Goal: Task Accomplishment & Management: Use online tool/utility

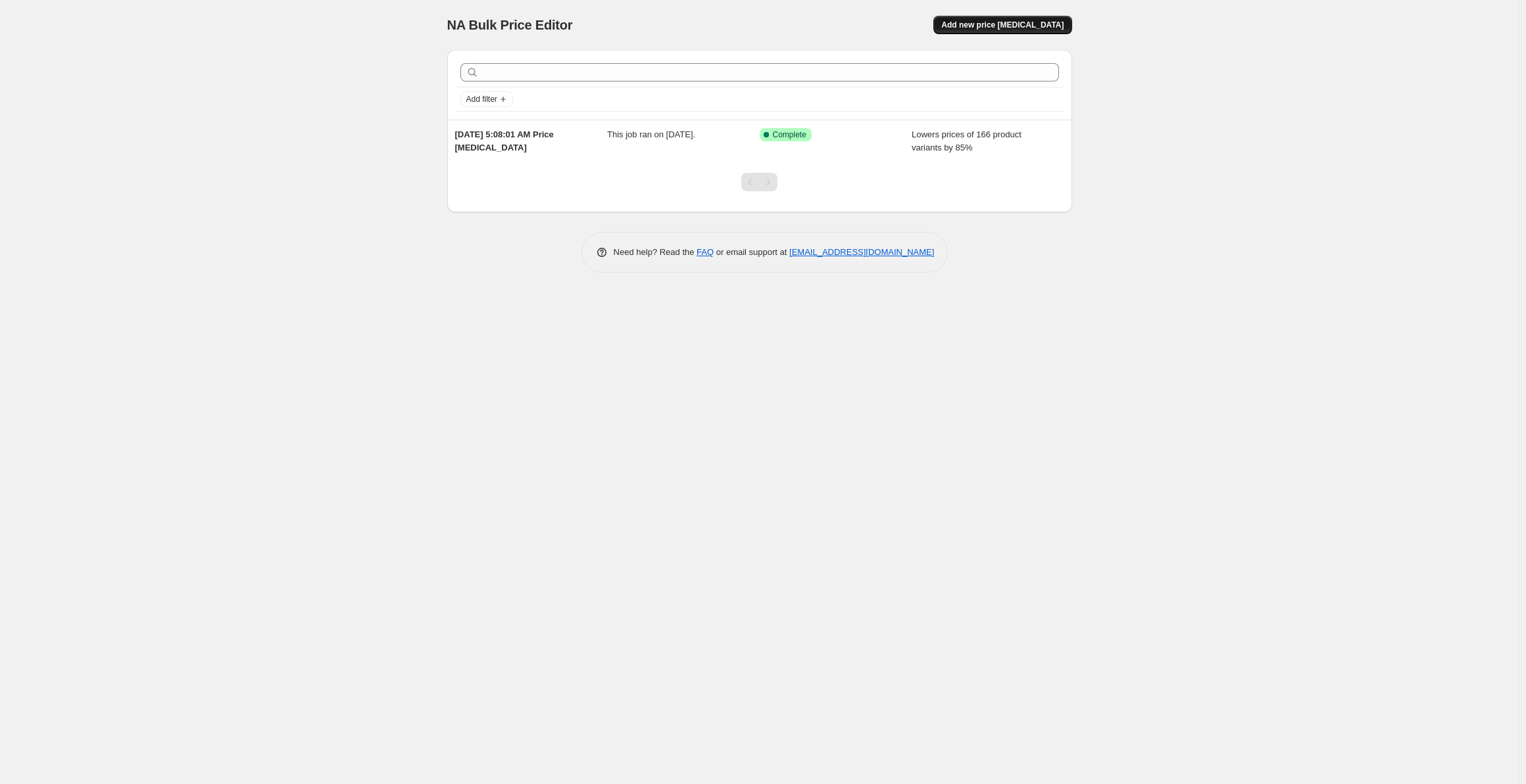
click at [1011, 28] on span "Add new price [MEDICAL_DATA]" at bounding box center [1002, 25] width 122 height 11
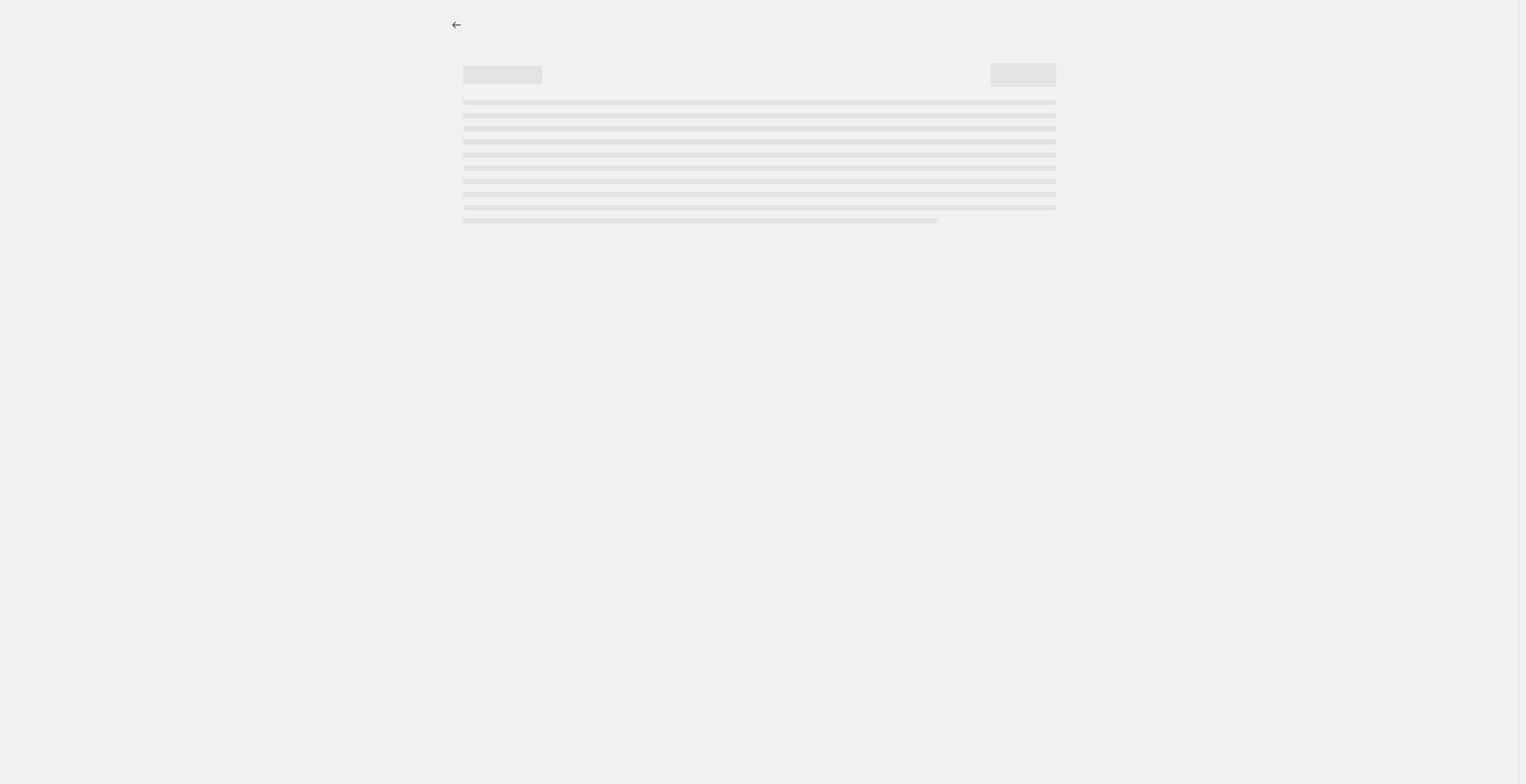
select select "percentage"
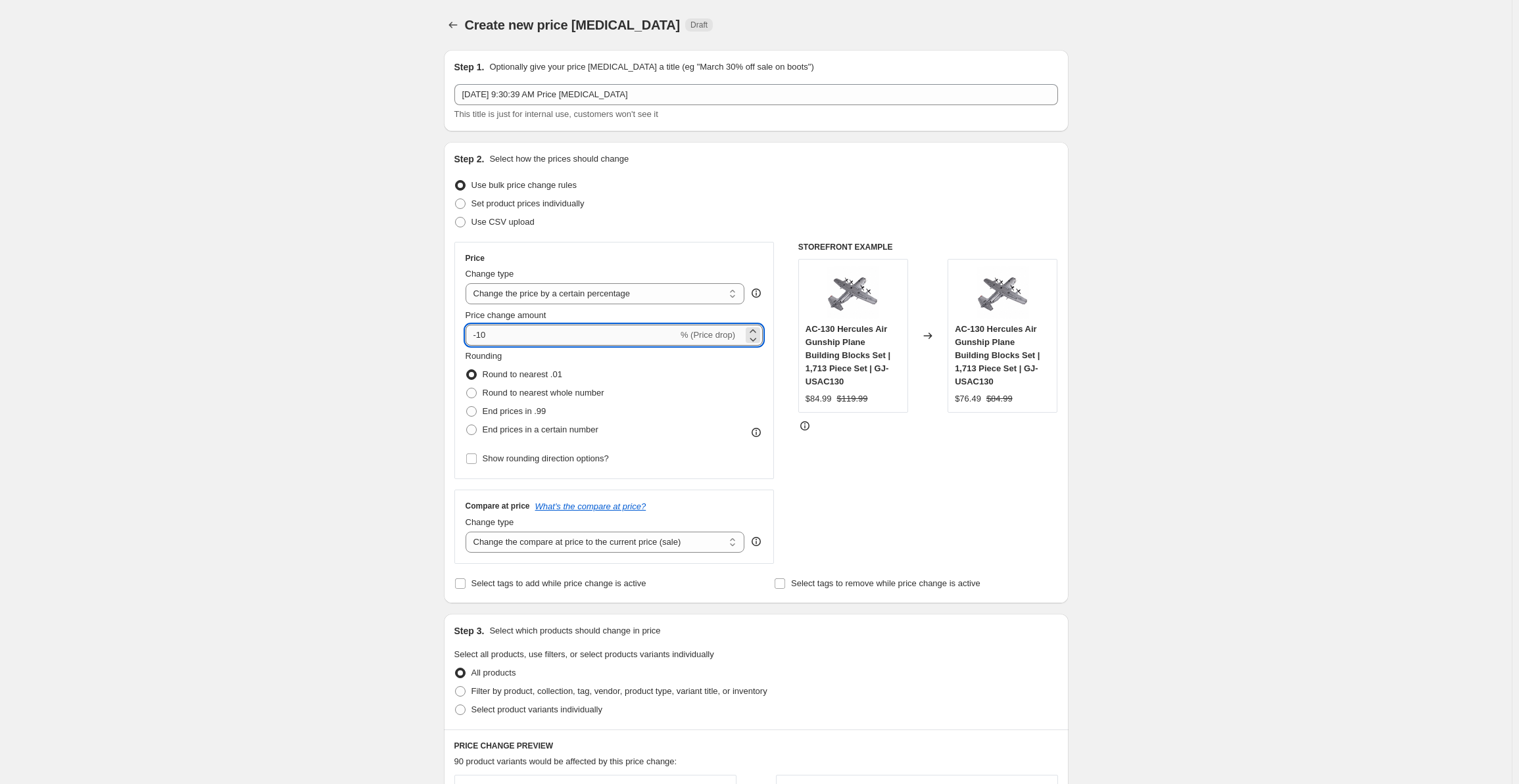
click at [481, 336] on input "-10" at bounding box center [572, 335] width 212 height 21
type input "-70"
click at [845, 450] on div "STOREFRONT EXAMPLE AC-130 Hercules Air Gunship Plane Building Blocks Set | 1,71…" at bounding box center [928, 403] width 260 height 322
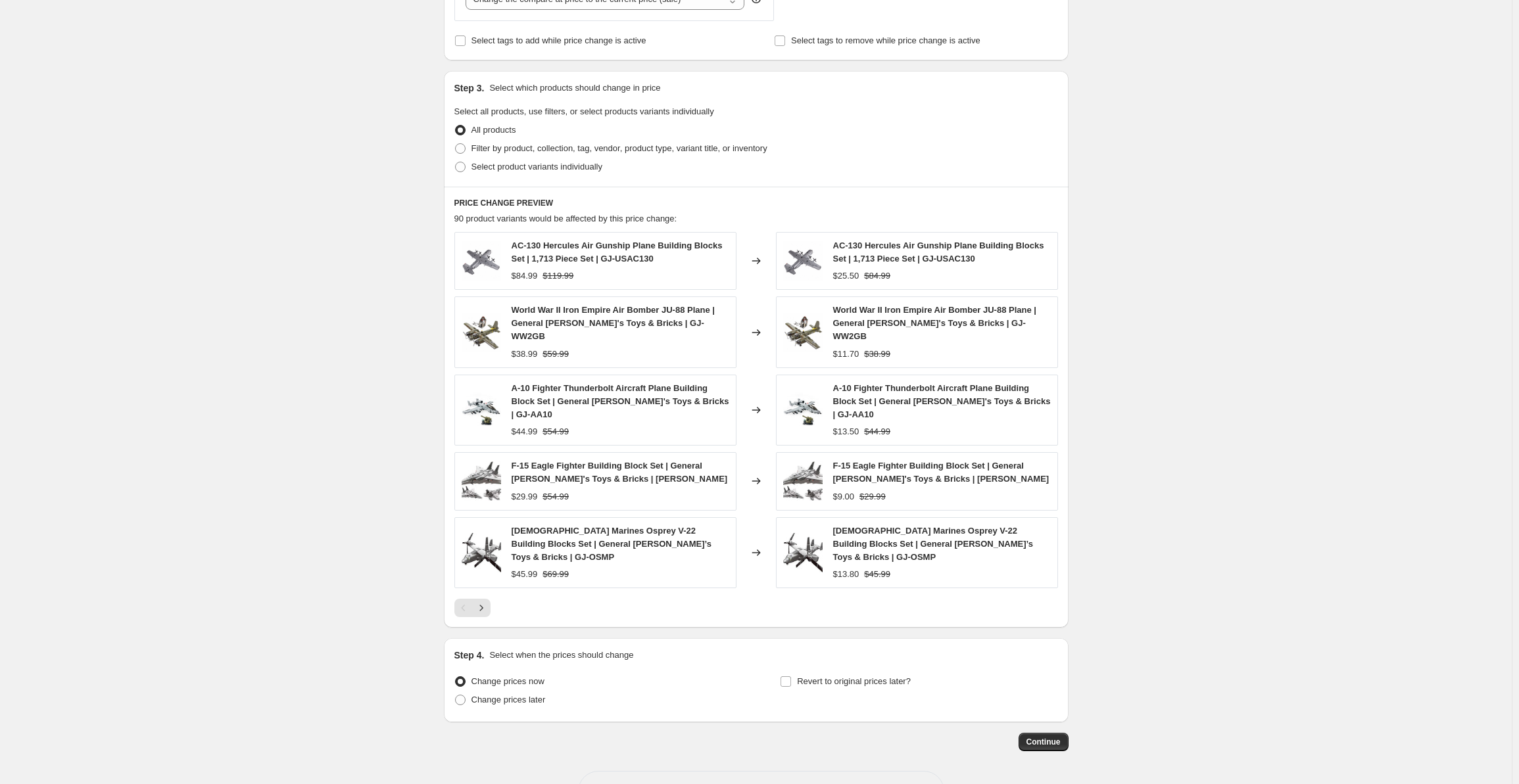
scroll to position [547, 0]
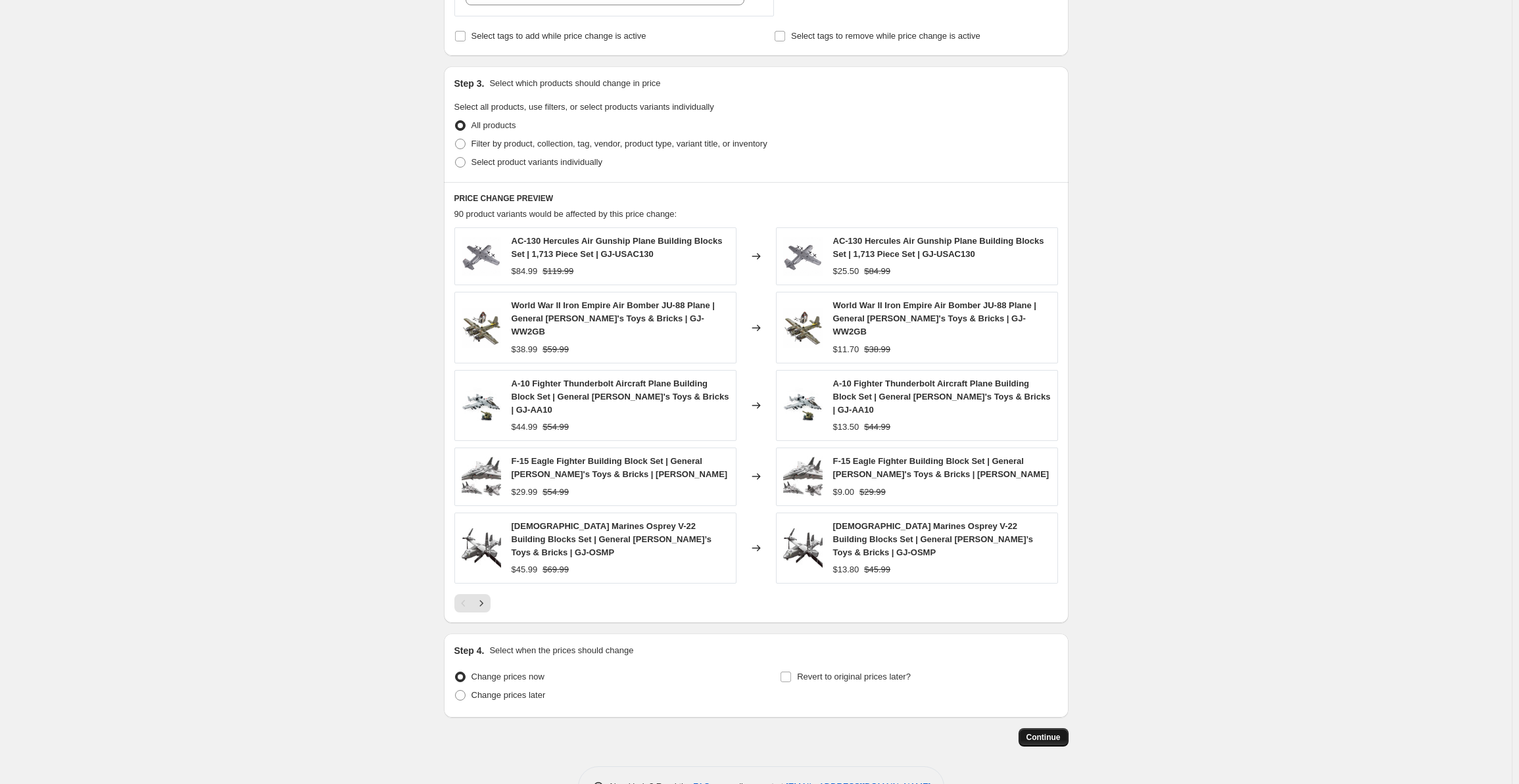
click at [1049, 733] on span "Continue" at bounding box center [1043, 738] width 34 height 11
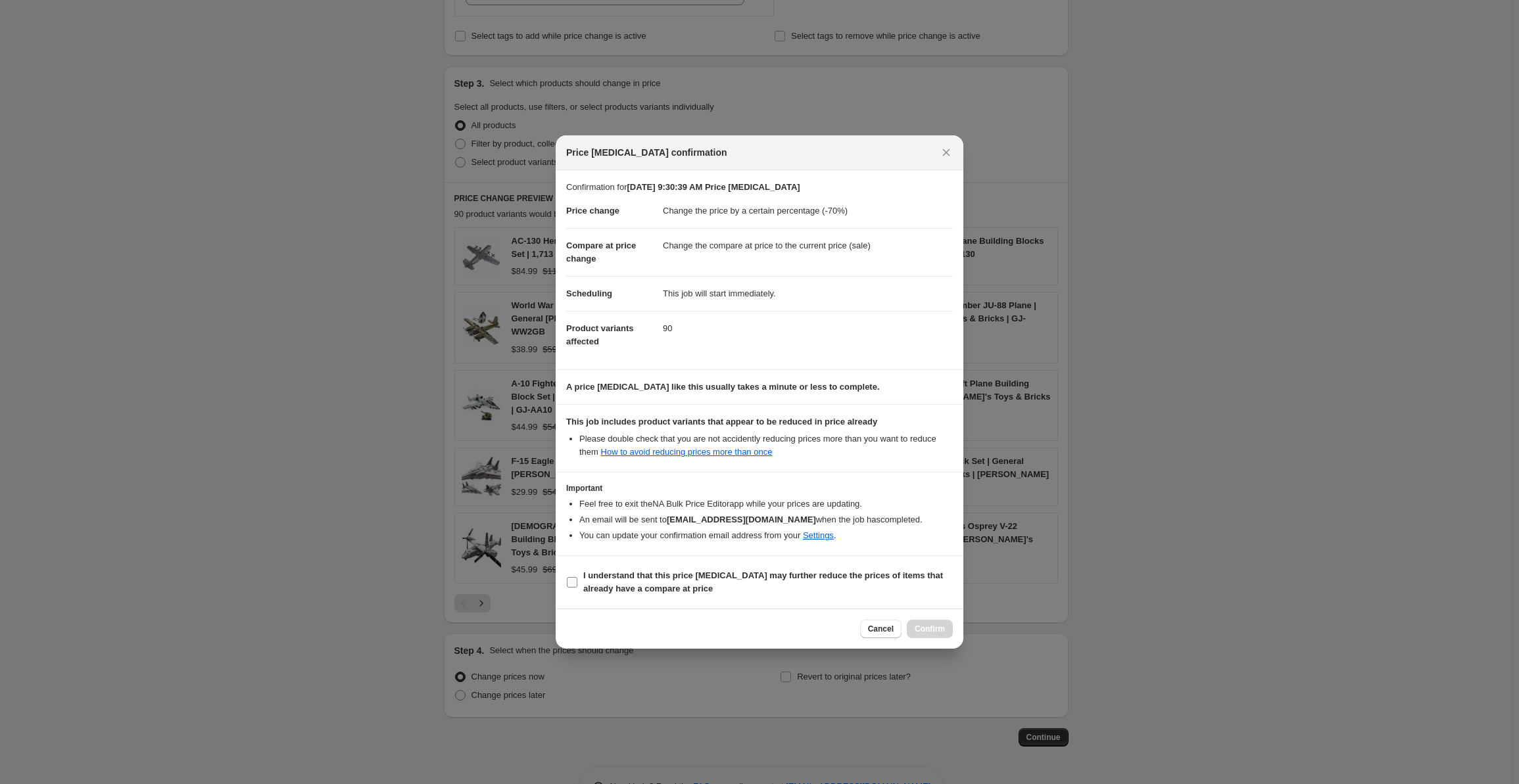
drag, startPoint x: 573, startPoint y: 580, endPoint x: 712, endPoint y: 611, distance: 142.4
click at [573, 580] on input "I understand that this price [MEDICAL_DATA] may further reduce the prices of it…" at bounding box center [572, 582] width 11 height 11
checkbox input "true"
click at [936, 632] on span "Confirm" at bounding box center [930, 629] width 30 height 11
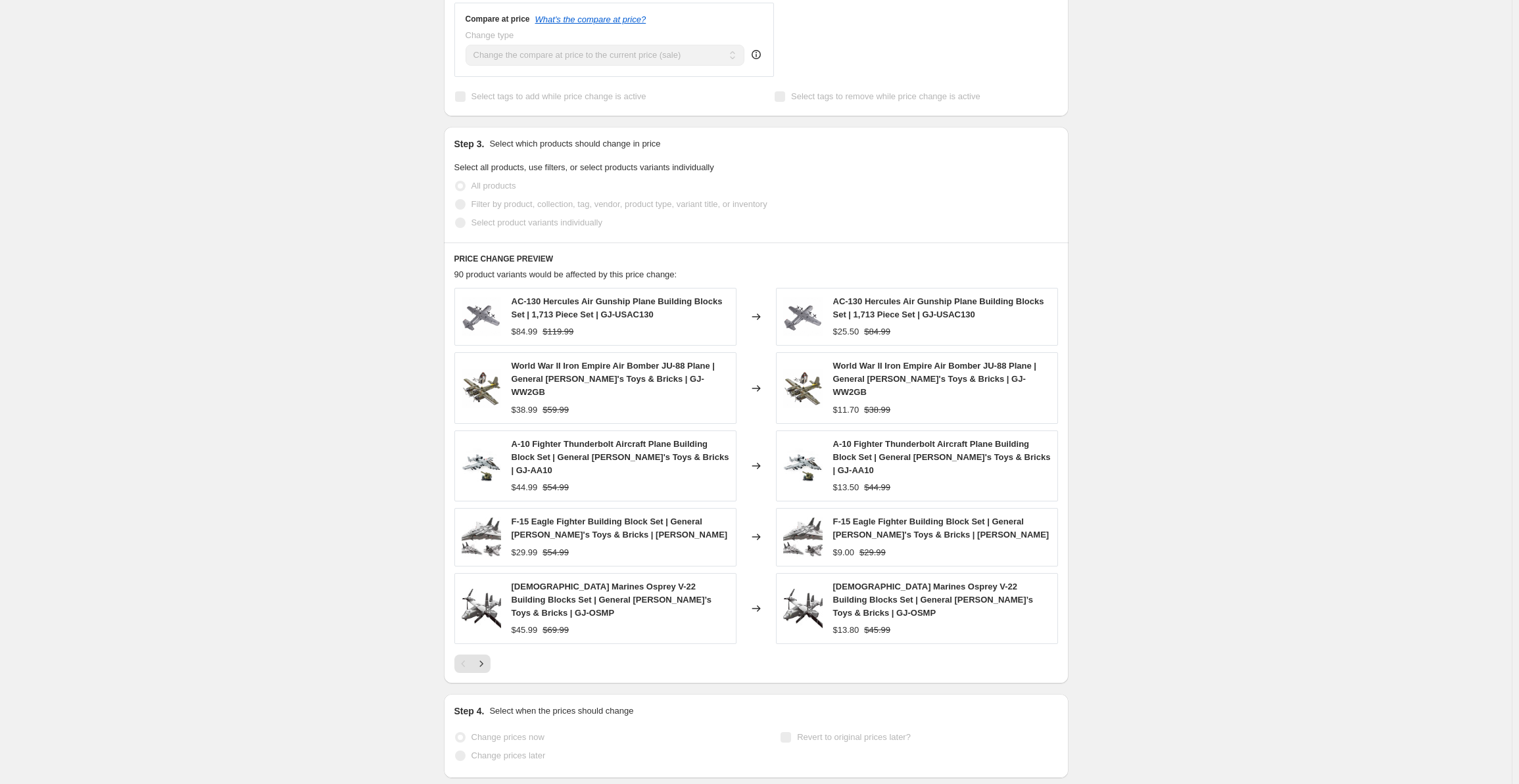
scroll to position [582, 0]
click at [379, 456] on div "[DATE] 9:30:39 AM Price [MEDICAL_DATA]. This page is ready [DATE] 9:30:39 AM Pr…" at bounding box center [756, 138] width 1512 height 1440
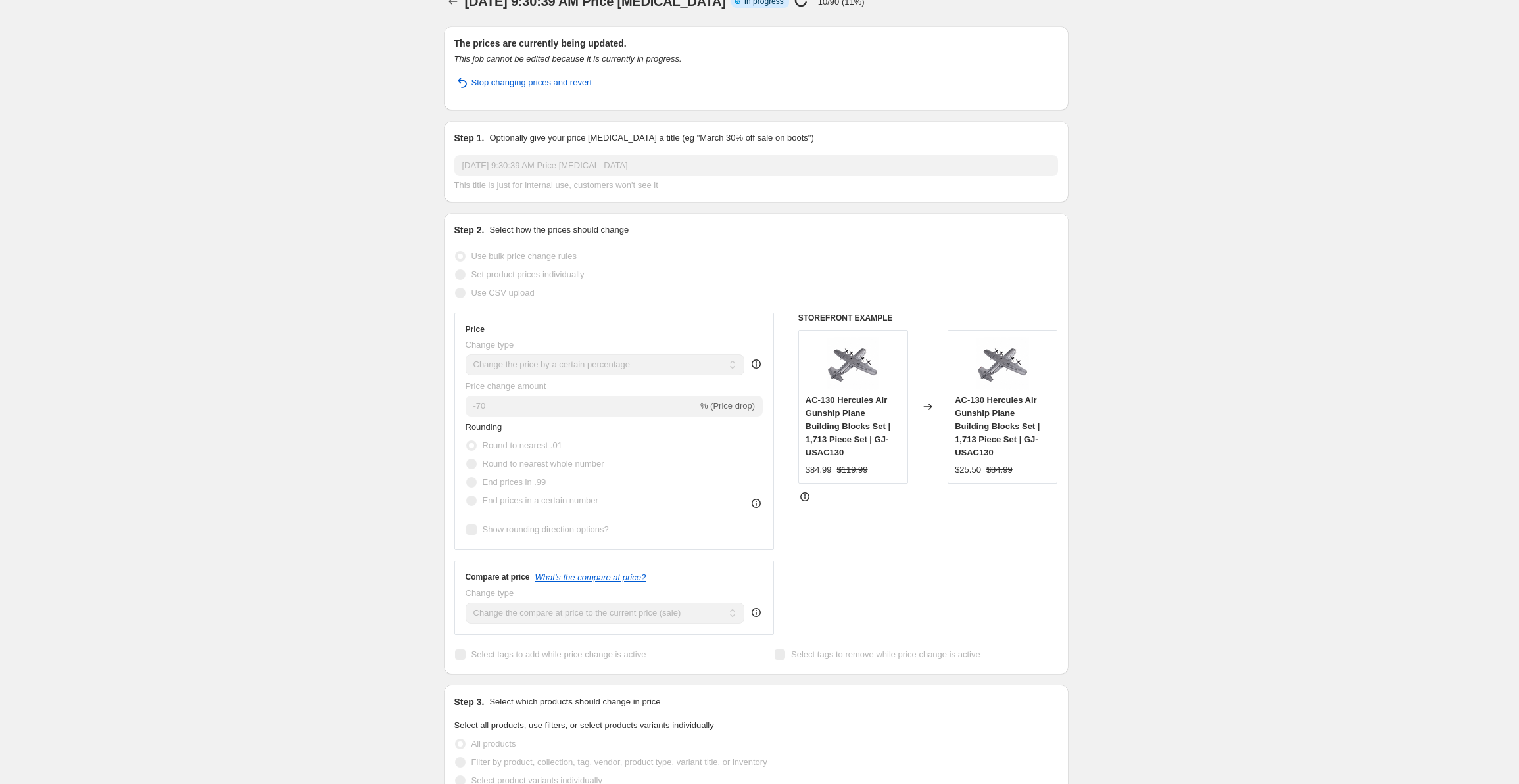
scroll to position [0, 0]
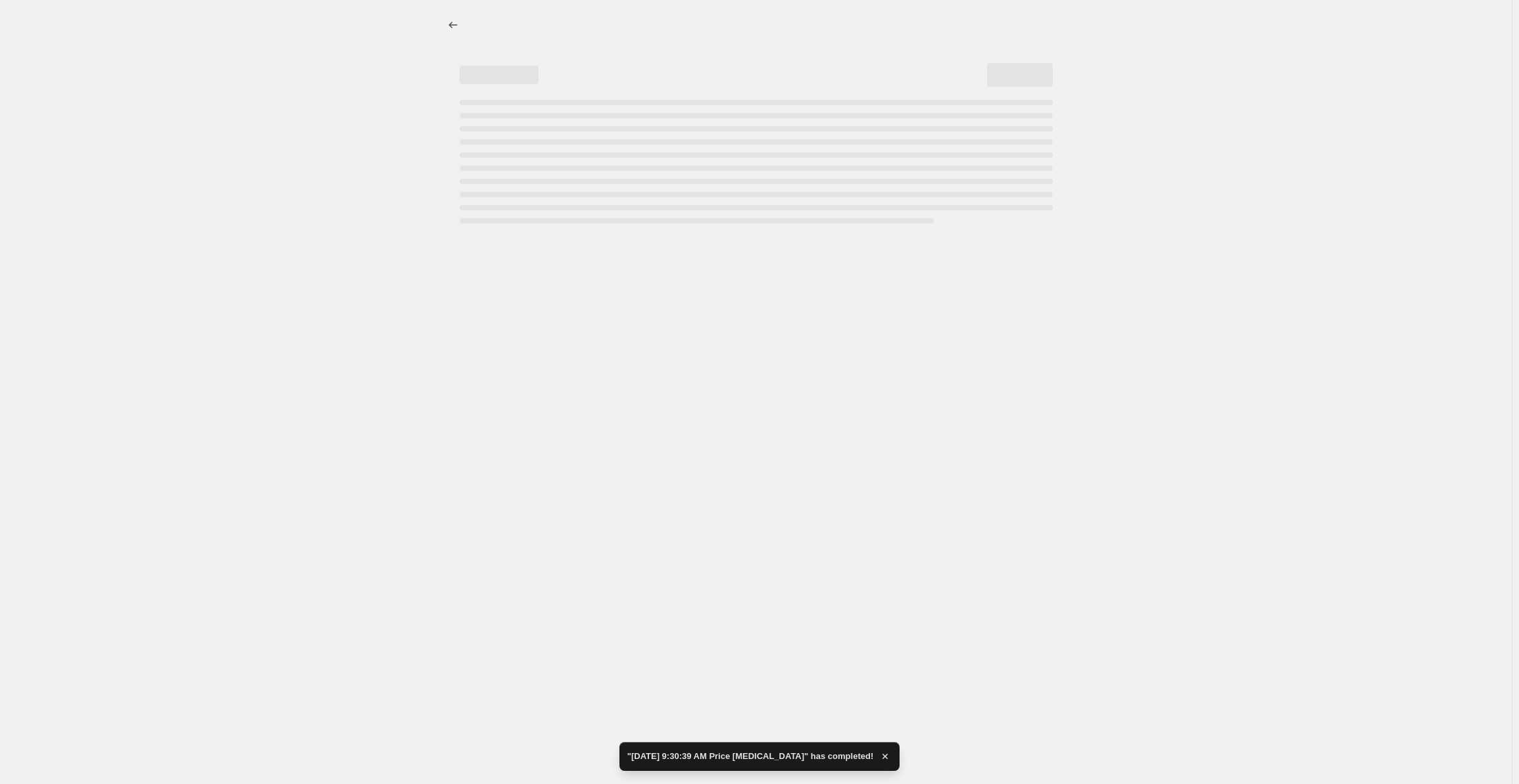
select select "percentage"
